Goal: Task Accomplishment & Management: Use online tool/utility

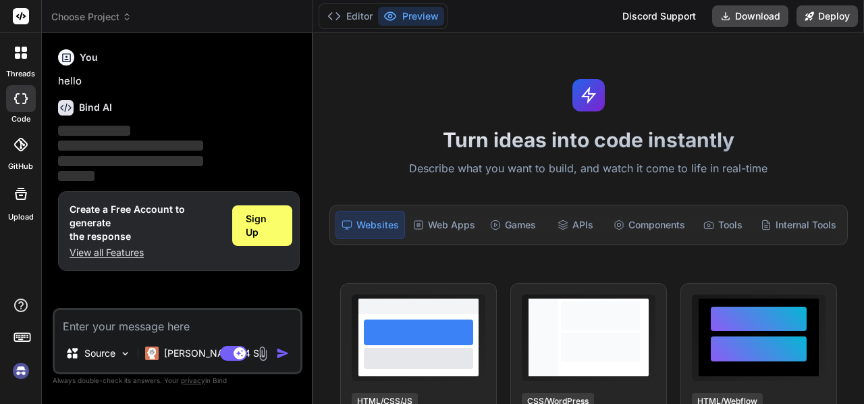
type textarea "x"
click at [636, 223] on div "Components" at bounding box center [649, 225] width 82 height 28
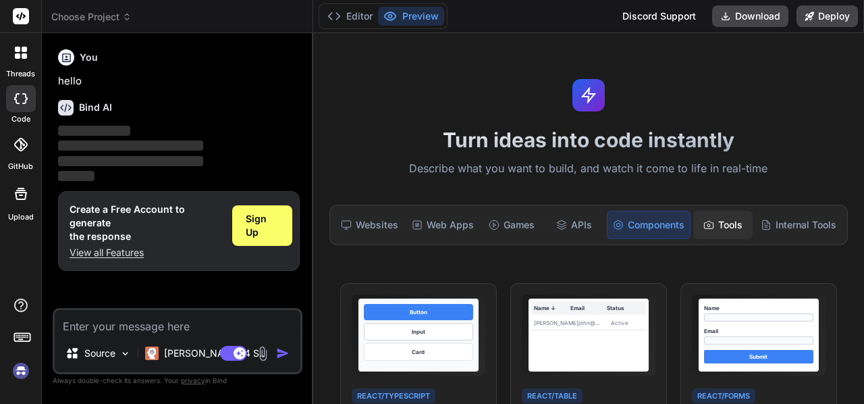
click at [724, 234] on div "Tools" at bounding box center [722, 225] width 59 height 28
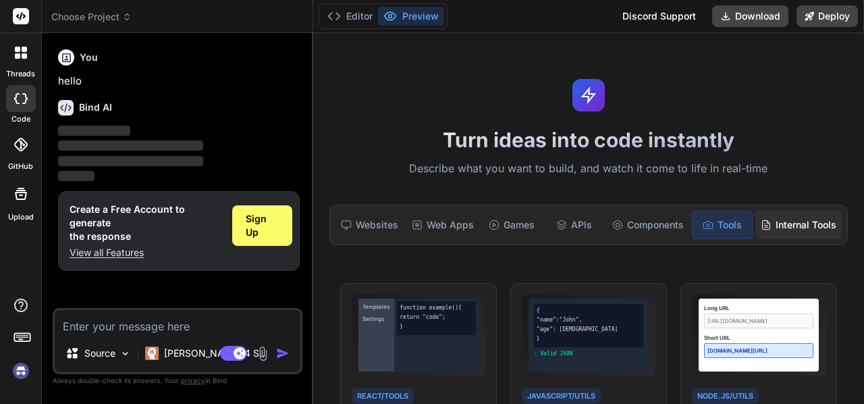
click at [776, 229] on div "Internal Tools" at bounding box center [798, 225] width 86 height 28
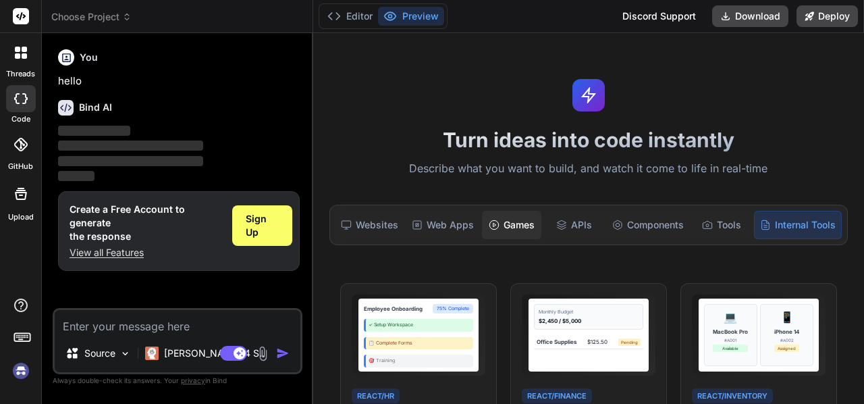
click at [508, 220] on div "Games" at bounding box center [511, 225] width 59 height 28
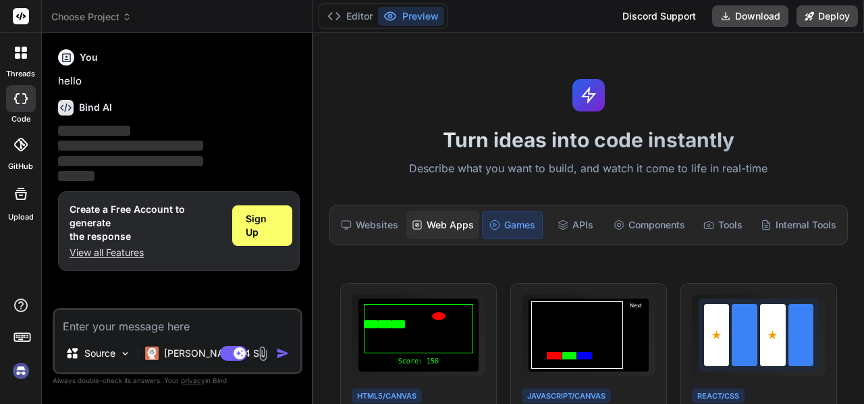
click at [425, 230] on div "Web Apps" at bounding box center [442, 225] width 73 height 28
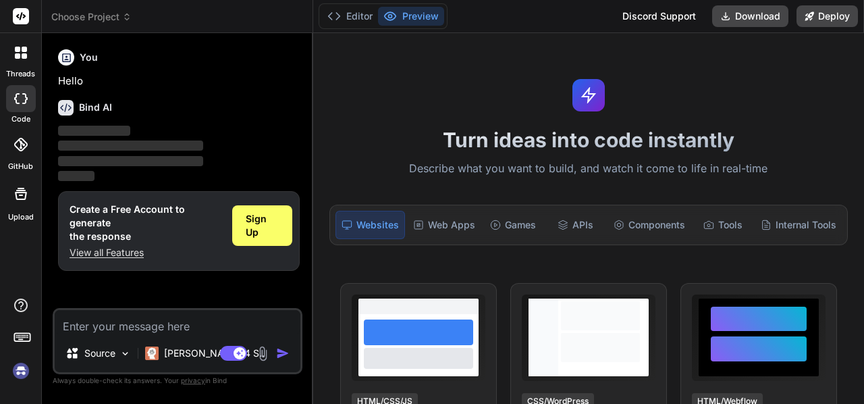
click at [21, 47] on icon at bounding box center [21, 53] width 12 height 12
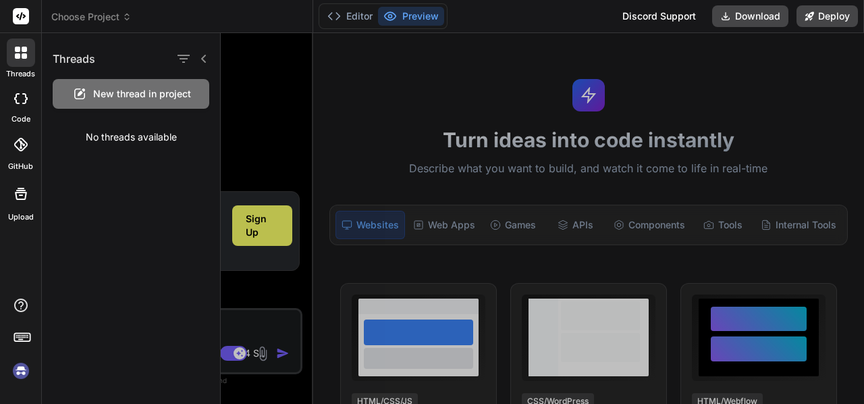
click at [123, 98] on span "New thread in project" at bounding box center [142, 94] width 98 height 14
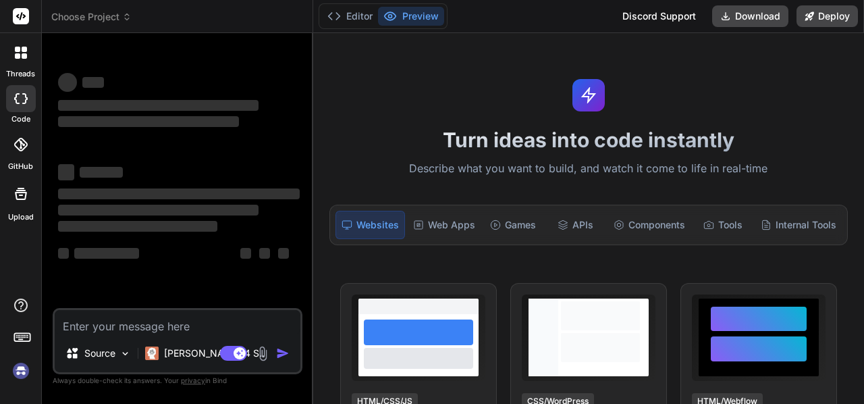
type textarea "x"
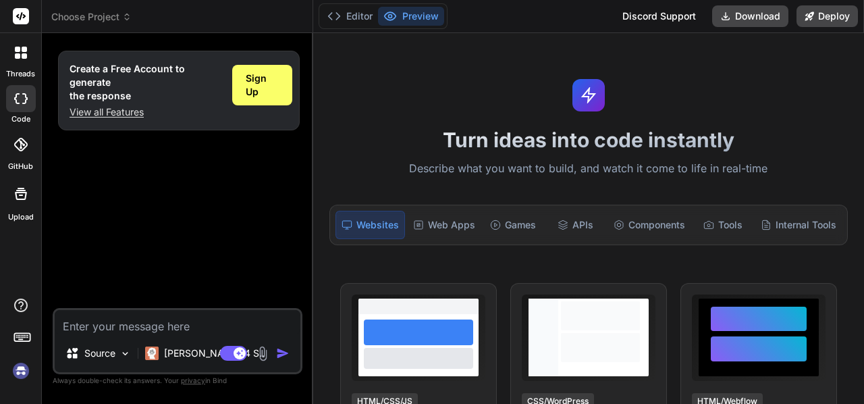
click at [597, 105] on div at bounding box center [588, 95] width 32 height 32
click at [16, 372] on img at bounding box center [20, 370] width 23 height 23
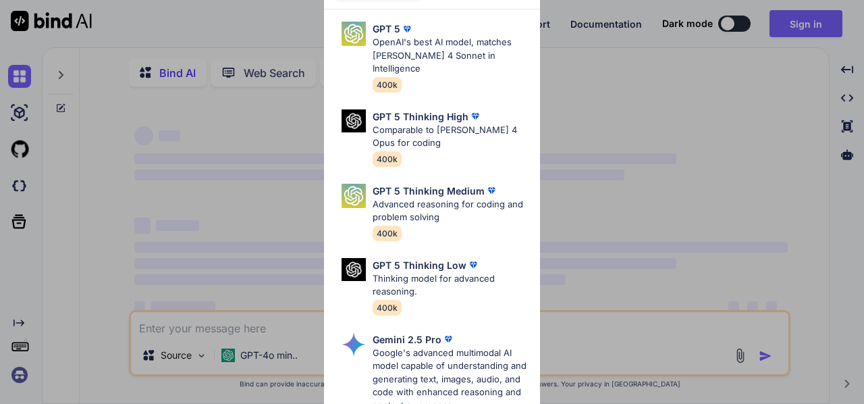
type textarea "x"
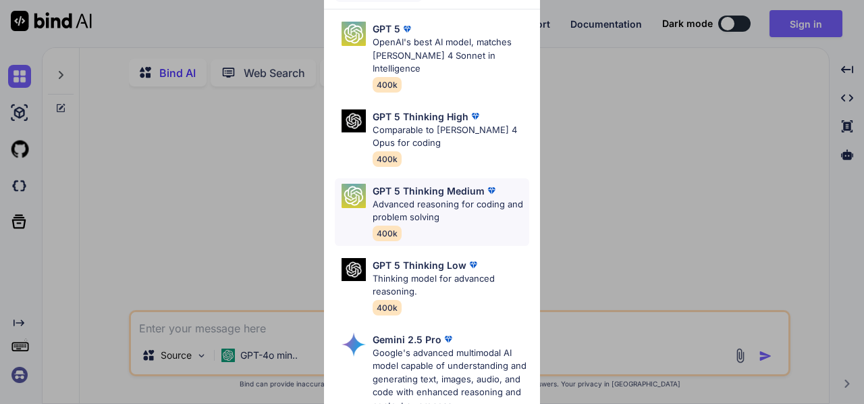
scroll to position [203, 0]
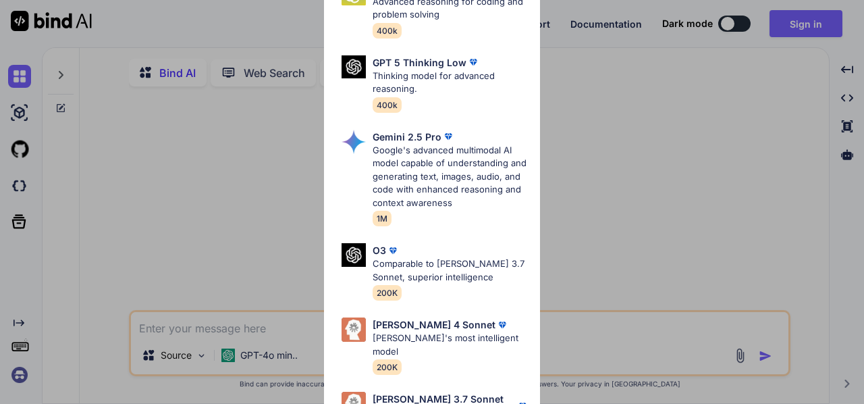
click at [672, 186] on div "Ultra Models GPT 5 OpenAI's best AI model, matches Claude 4 Sonnet in Intellige…" at bounding box center [432, 202] width 864 height 404
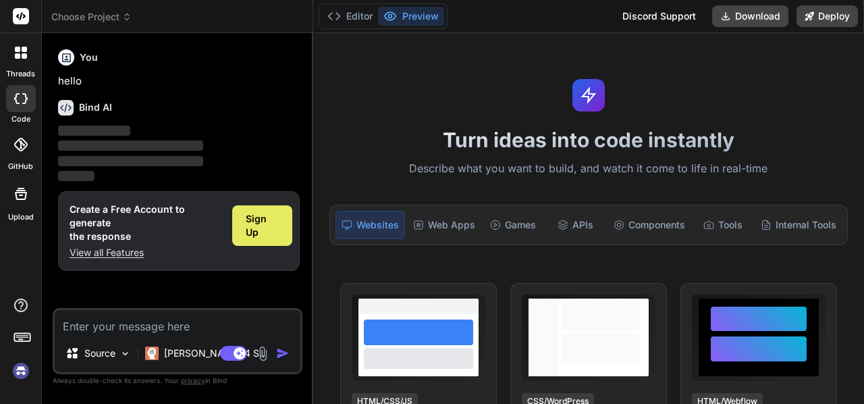
click at [255, 221] on span "Sign Up" at bounding box center [262, 225] width 33 height 27
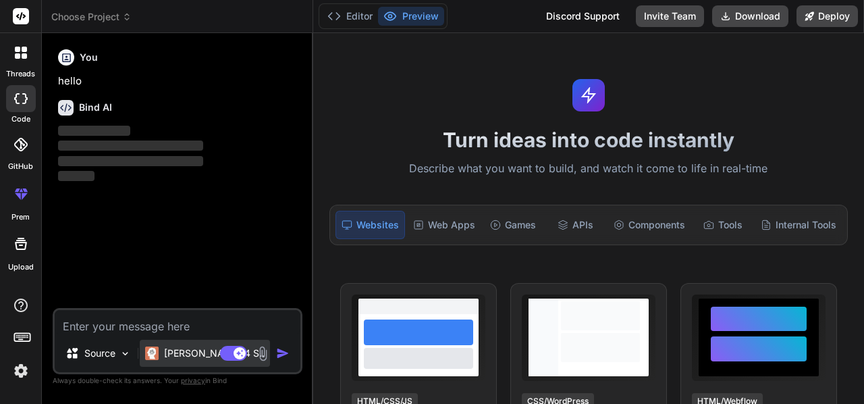
click at [198, 356] on p "Claude 4 S.." at bounding box center [214, 353] width 101 height 14
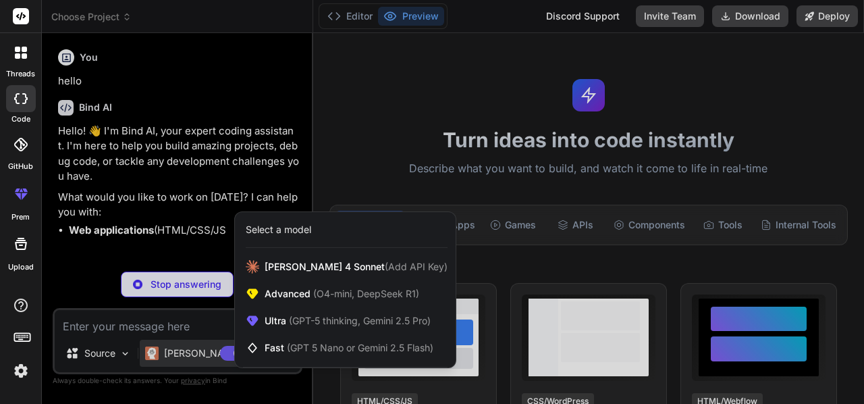
click at [198, 356] on div at bounding box center [432, 202] width 864 height 404
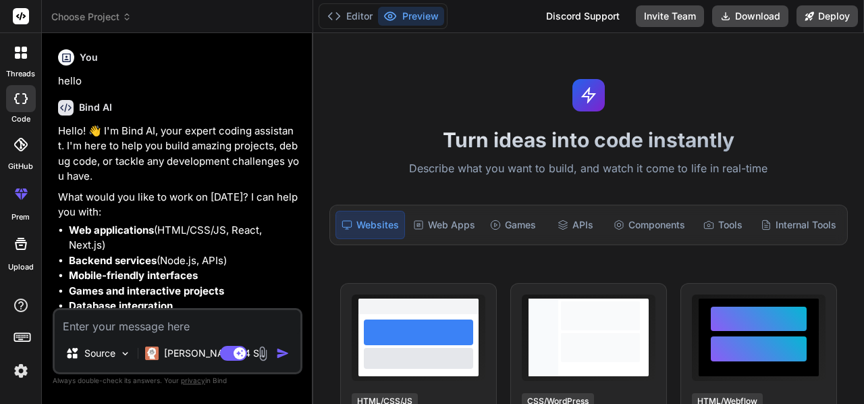
scroll to position [74, 0]
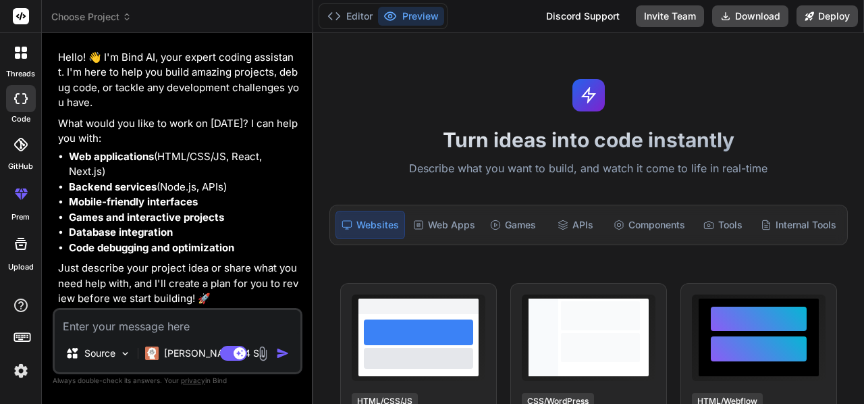
click at [113, 324] on textarea at bounding box center [178, 322] width 246 height 24
type textarea "x"
type textarea "c"
type textarea "x"
type textarea "cr"
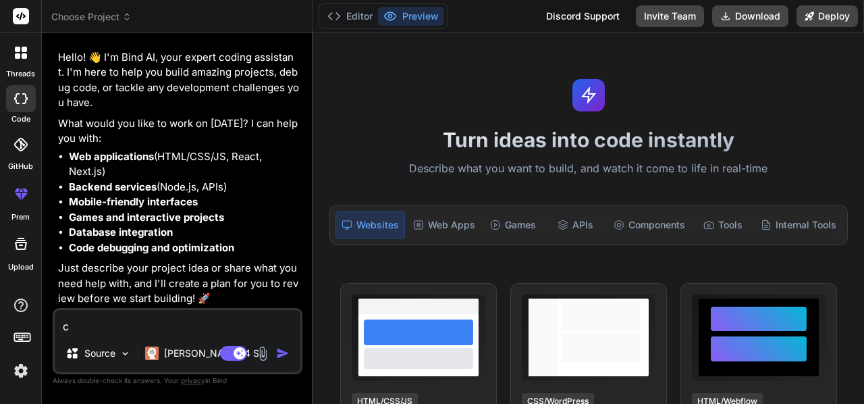
type textarea "x"
type textarea "cre"
type textarea "x"
type textarea "crea"
type textarea "x"
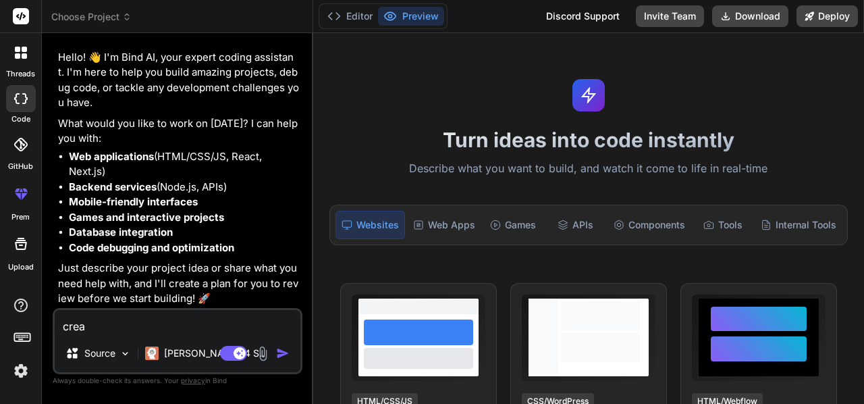
type textarea "creat"
type textarea "x"
type textarea "create"
type textarea "x"
type textarea "create"
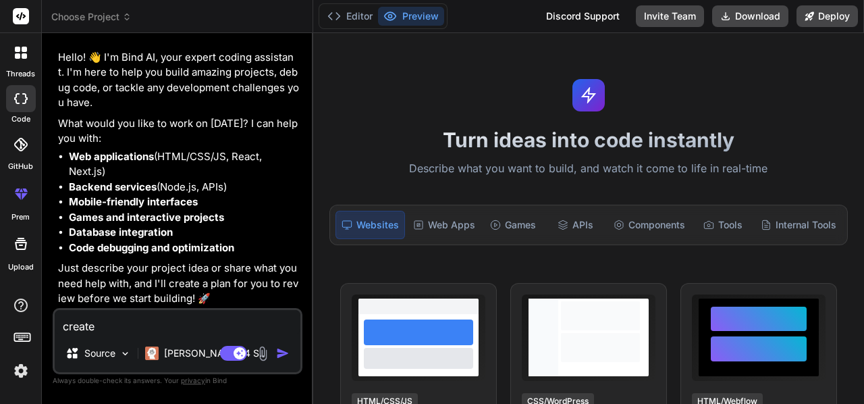
type textarea "x"
type textarea "create m"
type textarea "x"
type textarea "create me"
type textarea "x"
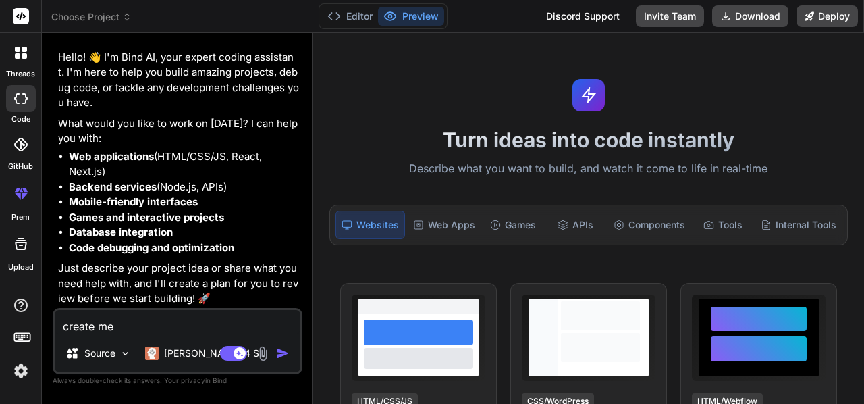
type textarea "create me"
type textarea "x"
type textarea "create me a"
type textarea "x"
type textarea "create me an"
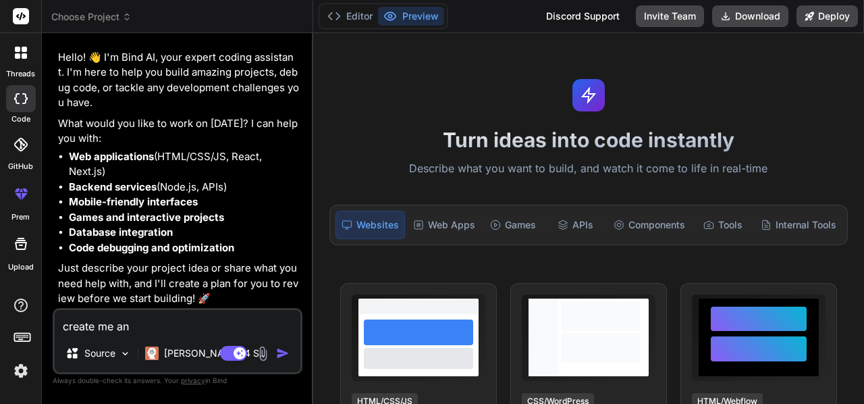
type textarea "x"
type textarea "create me an"
type textarea "x"
type textarea "create me an s"
type textarea "x"
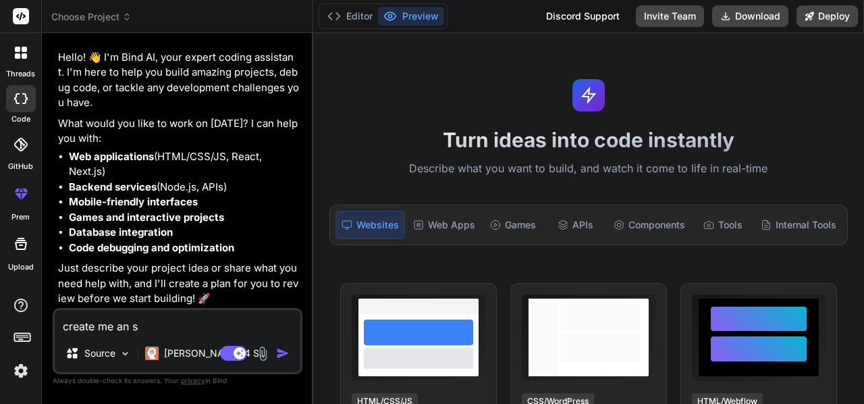
type textarea "create me an sp"
type textarea "x"
type textarea "create me an spo"
type textarea "x"
type textarea "create me an spot"
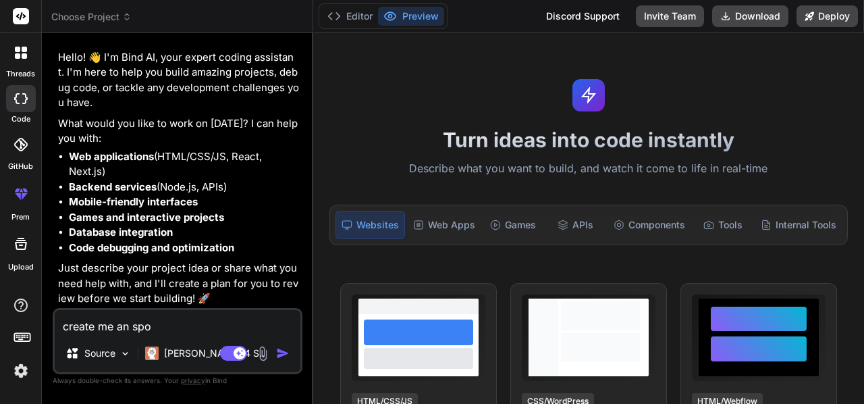
type textarea "x"
type textarea "create me an spoti"
type textarea "x"
type textarea "create me an spotif"
type textarea "x"
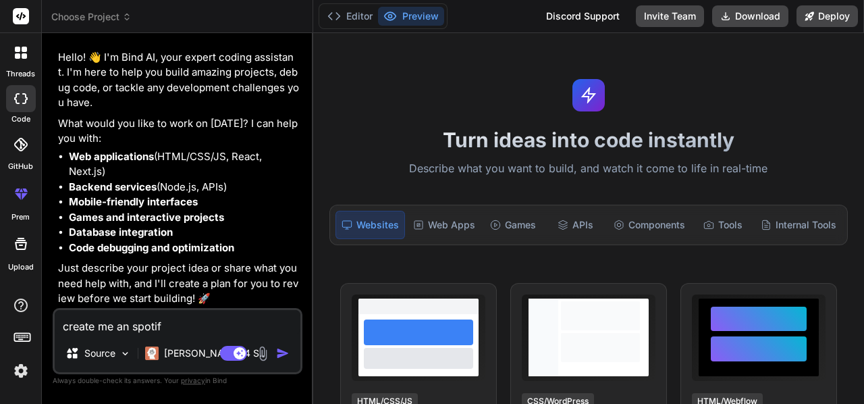
type textarea "create me an spotify"
type textarea "x"
type textarea "create me an spotify"
type textarea "x"
type textarea "create me an spotify c"
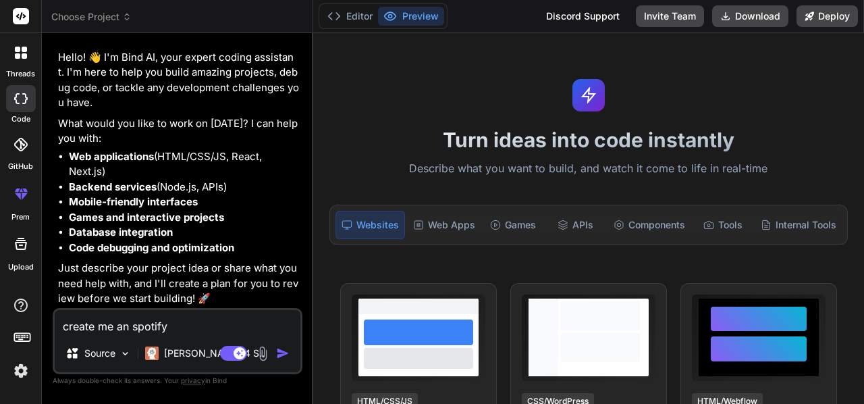
type textarea "x"
type textarea "create me an spotify co"
type textarea "x"
type textarea "create me an spotify con"
type textarea "x"
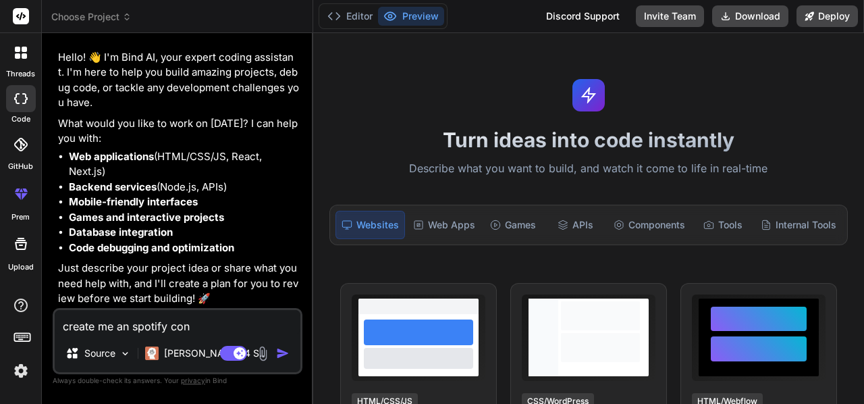
type textarea "create me an spotify cone"
type textarea "x"
type textarea "create me an spotify cone"
type textarea "x"
type textarea "create me an spotify cone p"
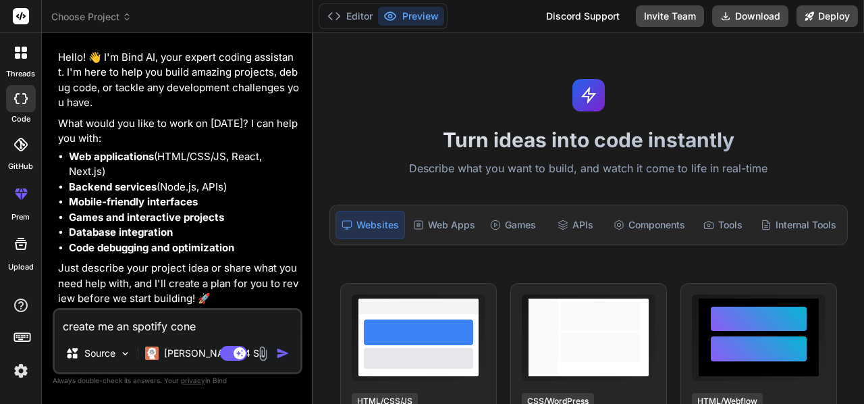
type textarea "x"
type textarea "create me an spotify cone pl"
type textarea "x"
type textarea "create me an spotify cone ple"
type textarea "x"
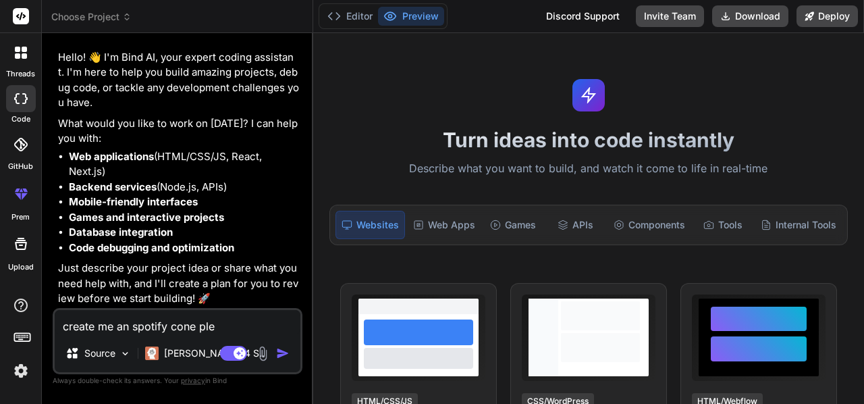
type textarea "create me an spotify cone plea"
type textarea "x"
type textarea "create me an spotify cone pleas"
type textarea "x"
type textarea "create me an spotify cone please"
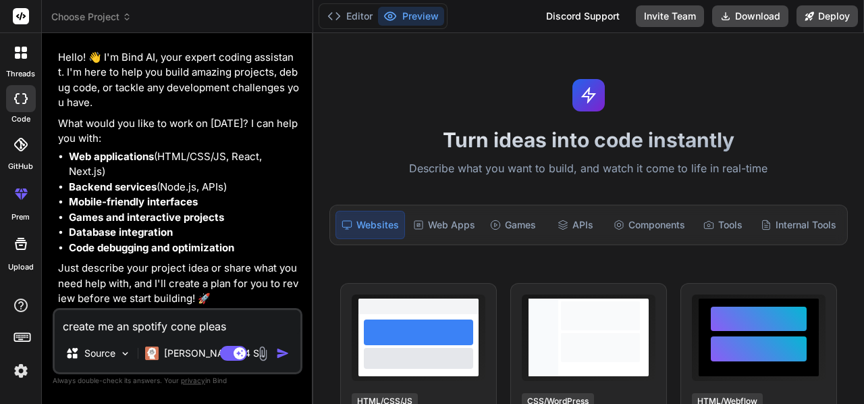
type textarea "x"
type textarea "create me an spotify cone please"
type textarea "x"
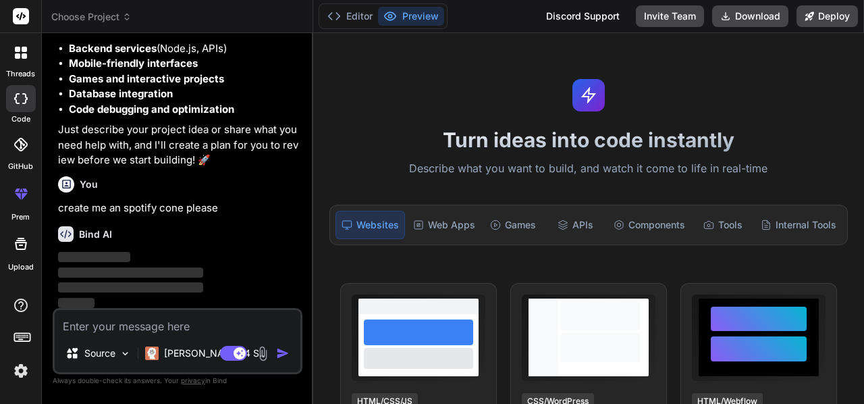
scroll to position [214, 0]
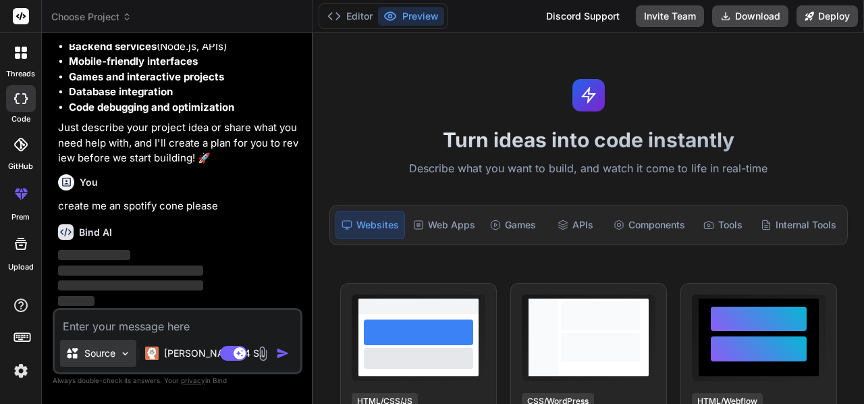
click at [96, 356] on p "Source" at bounding box center [99, 353] width 31 height 14
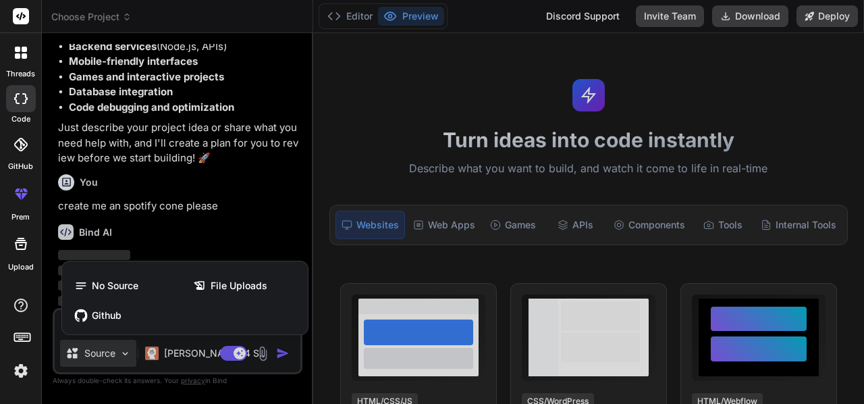
click at [96, 356] on div at bounding box center [432, 202] width 864 height 404
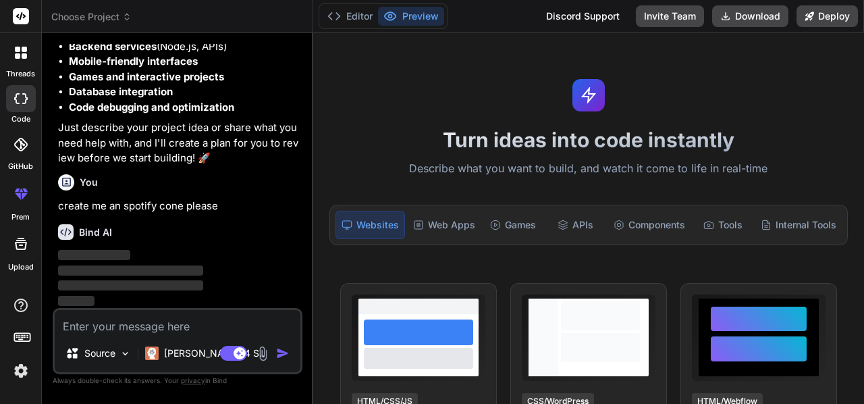
click at [180, 331] on textarea at bounding box center [178, 322] width 246 height 24
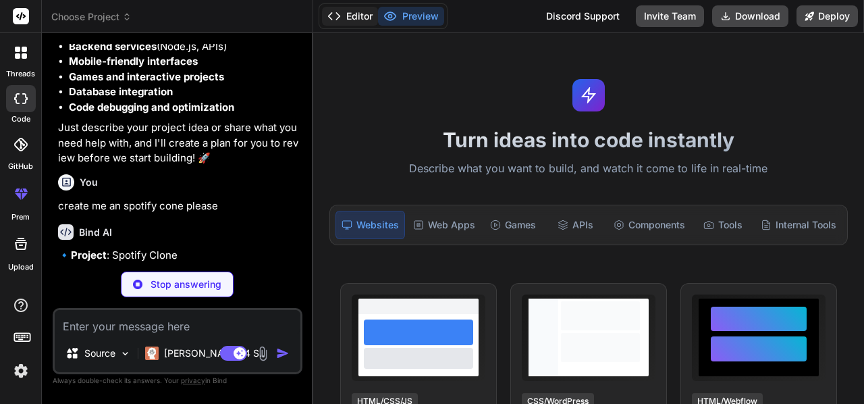
click at [346, 25] on button "Editor" at bounding box center [350, 16] width 56 height 19
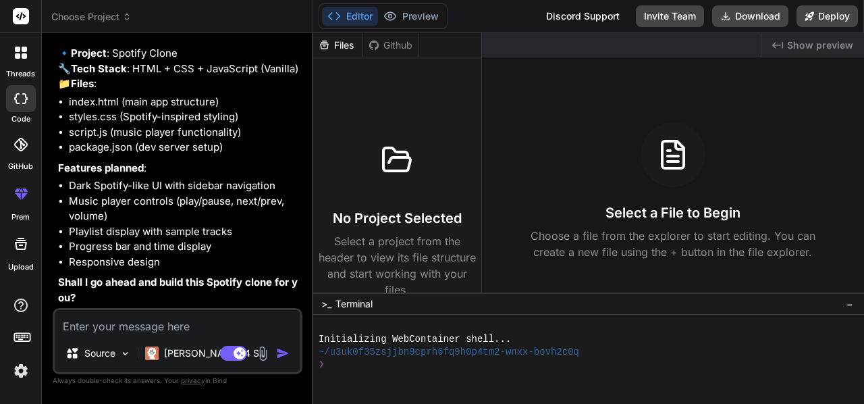
scroll to position [460, 0]
type textarea "x"
click at [137, 329] on textarea at bounding box center [178, 322] width 246 height 24
type textarea "y"
type textarea "x"
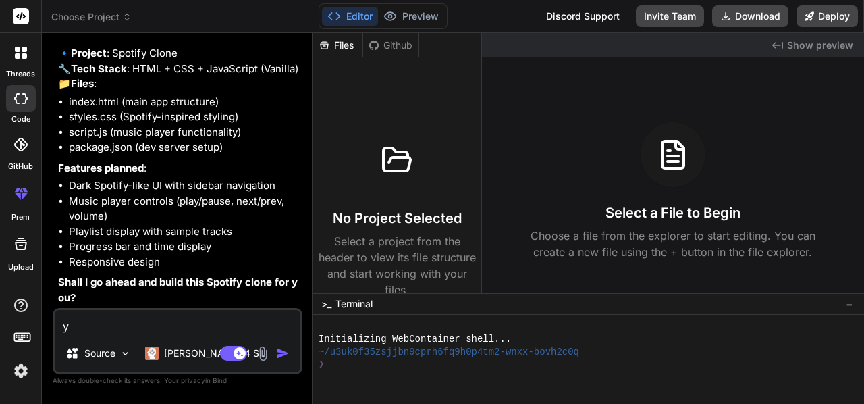
type textarea "ye"
type textarea "x"
type textarea "yes"
type textarea "x"
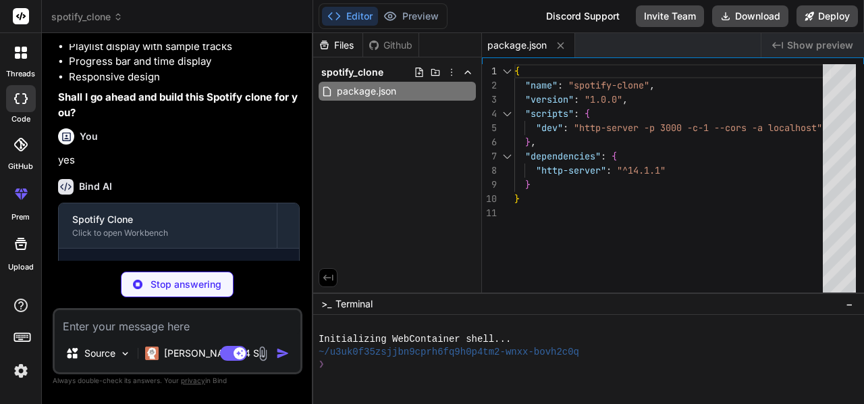
scroll to position [694, 0]
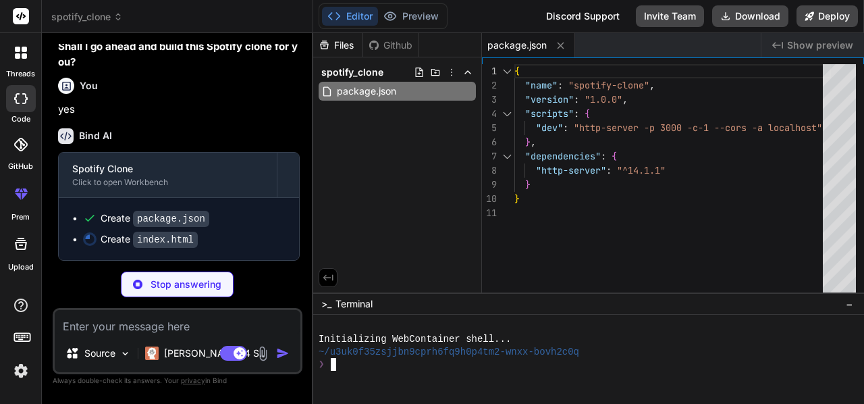
click at [394, 371] on div at bounding box center [582, 377] width 527 height 13
type textarea "x"
type textarea "<script src="script.js"></script> </body> </html>"
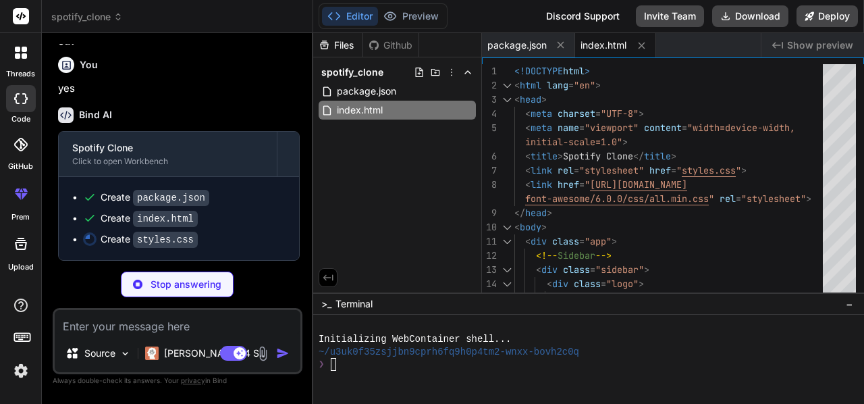
type textarea "x"
type textarea "} }"
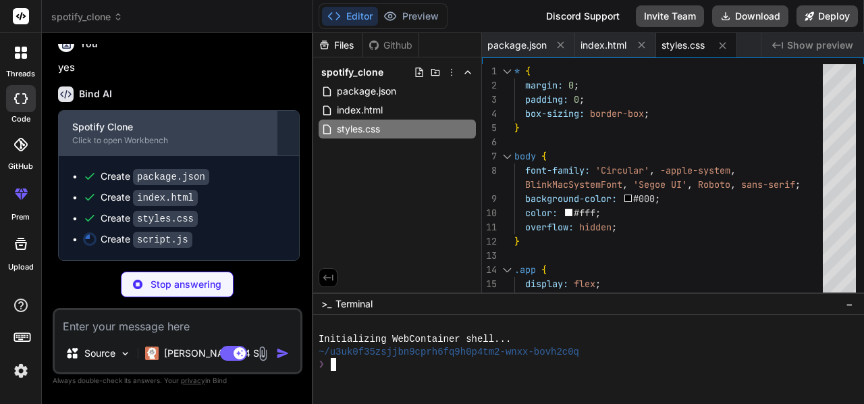
scroll to position [734, 0]
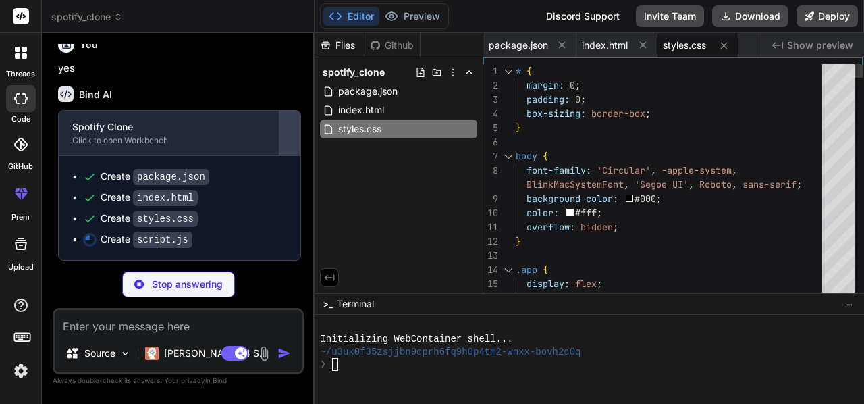
type textarea "x"
type textarea "}"
type textarea "x"
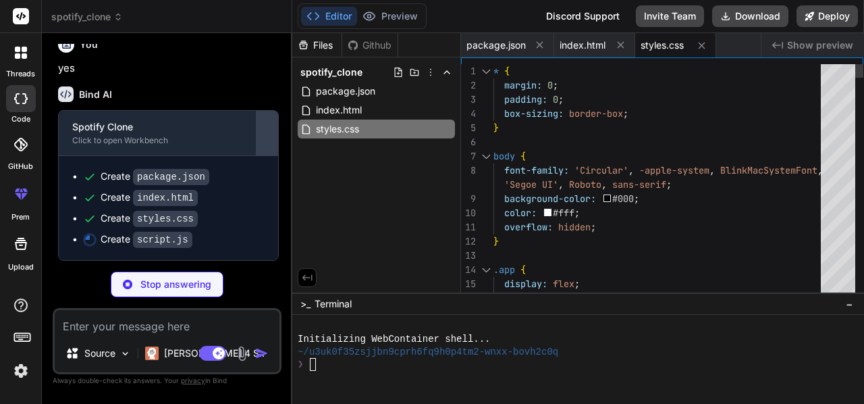
type textarea "x"
type textarea ".song-info { display: none; } .volume-control { display: none; } }"
type textarea "x"
type textarea ".song-info { display: none; } .volume-control { display: none; } }"
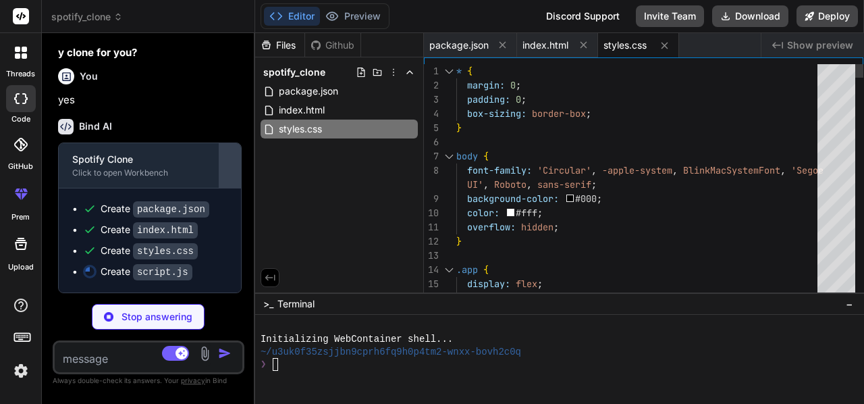
scroll to position [747, 0]
drag, startPoint x: 313, startPoint y: 143, endPoint x: 223, endPoint y: 151, distance: 90.1
click at [223, 151] on div "Bind AI Web Search Created with Pixso. Code Generator You hello Bind AI Hello! …" at bounding box center [148, 218] width 212 height 371
type textarea "x"
type textarea ".volume-bar:hover .volume-progress { background-color: #1ed760; } `; document.h…"
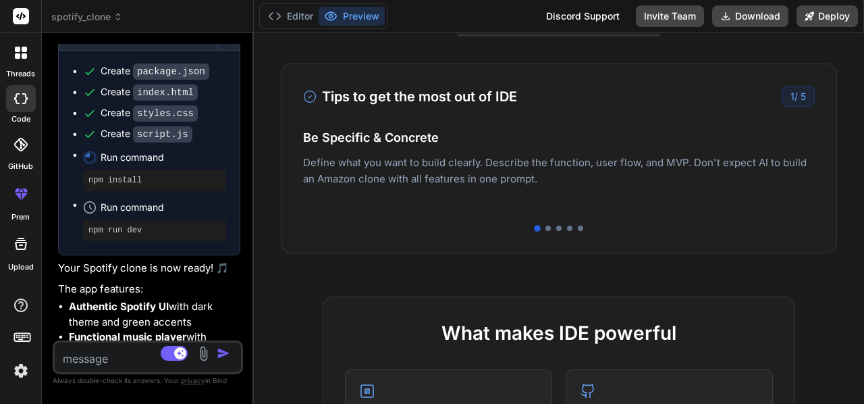
scroll to position [126, 0]
type textarea "x"
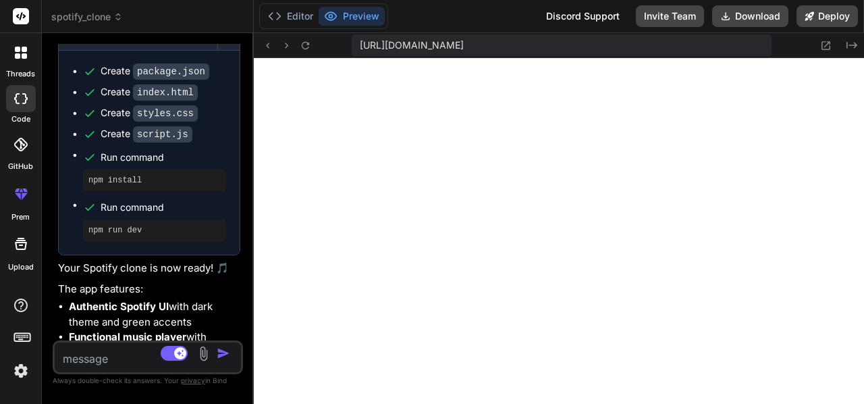
scroll to position [668, 0]
click at [829, 44] on icon at bounding box center [825, 45] width 11 height 11
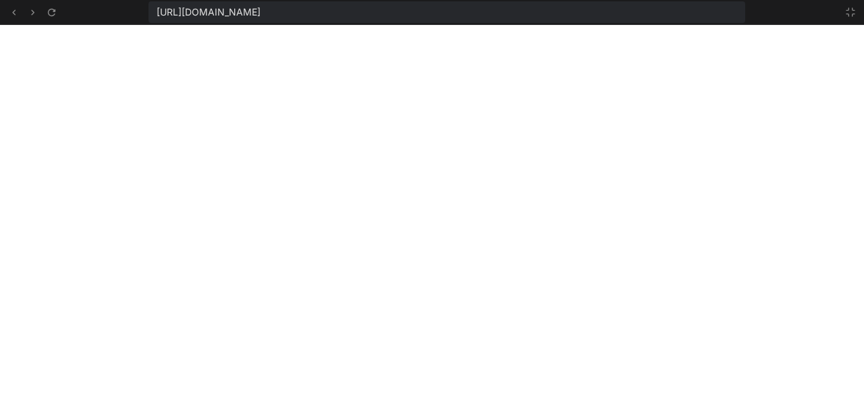
scroll to position [768, 0]
click at [20, 12] on button at bounding box center [13, 12] width 16 height 16
click at [849, 11] on icon at bounding box center [850, 12] width 11 height 11
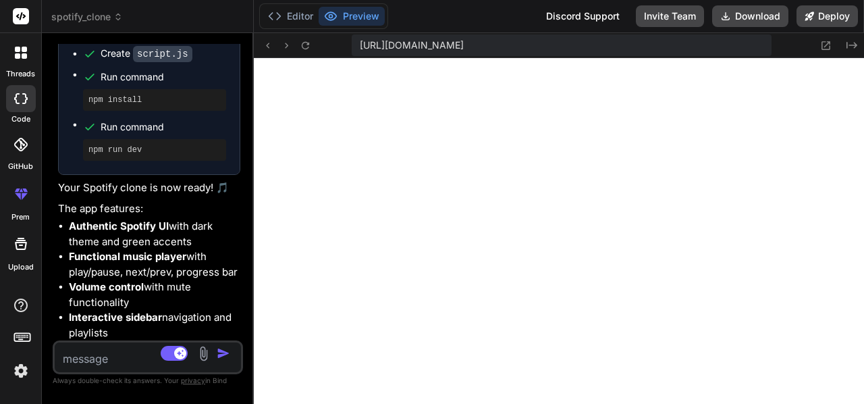
scroll to position [1187, 0]
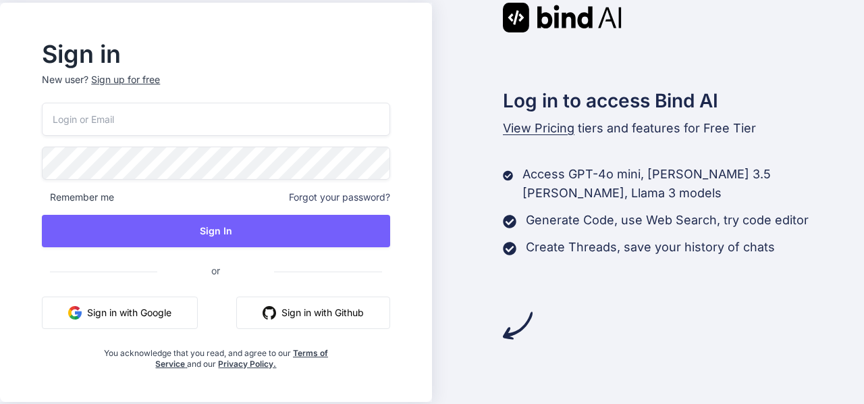
click at [160, 314] on button "Sign in with Google" at bounding box center [120, 312] width 156 height 32
